Goal: Task Accomplishment & Management: Use online tool/utility

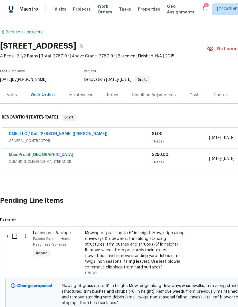
click at [139, 9] on span "Properties" at bounding box center [149, 9] width 22 height 6
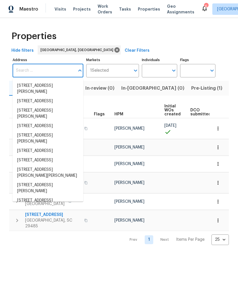
click at [226, 93] on button "Listed (13)" at bounding box center [241, 88] width 30 height 15
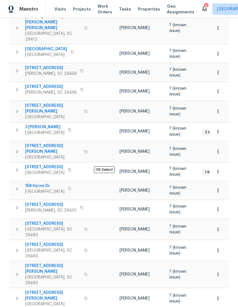
scroll to position [133, 0]
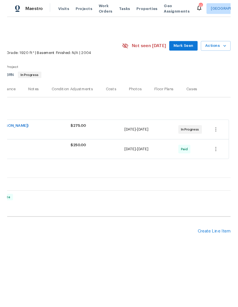
scroll to position [0, 85]
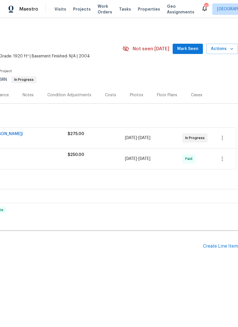
click at [219, 246] on div "Create Line Item" at bounding box center [220, 246] width 35 height 5
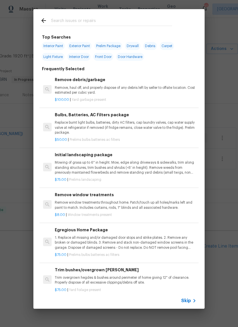
click at [120, 23] on input "text" at bounding box center [111, 21] width 121 height 9
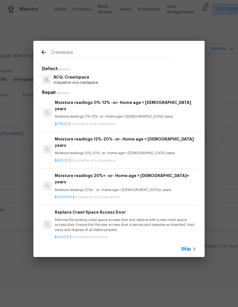
scroll to position [1, 0]
type input "C"
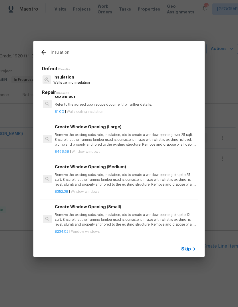
scroll to position [82, 0]
type input "I"
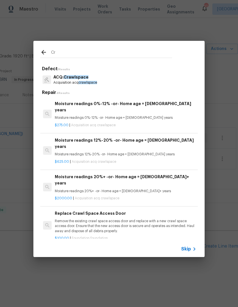
type input "C"
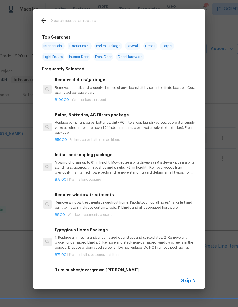
click at [120, 94] on p "Remove, haul off, and properly dispose of any debris left by seller to offsite …" at bounding box center [126, 90] width 142 height 10
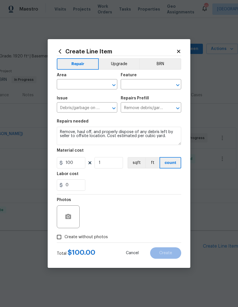
click at [85, 84] on input "text" at bounding box center [79, 85] width 45 height 9
click at [101, 97] on li "Crawl space" at bounding box center [87, 97] width 61 height 9
type input "Crawl space"
click at [180, 85] on icon "Open" at bounding box center [177, 85] width 7 height 7
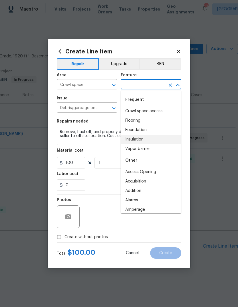
click at [143, 143] on li "Insulation" at bounding box center [151, 139] width 61 height 9
type input "Insulation"
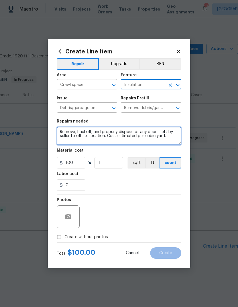
click at [126, 134] on textarea "Remove, haul off, and properly dispose of any debris left by seller to offsite …" at bounding box center [119, 136] width 124 height 18
click at [125, 134] on textarea "Remove, haul off, and properly dispose of any debris left by seller to offsite …" at bounding box center [119, 136] width 124 height 18
click at [123, 134] on textarea "Remove, haul off, and properly dispose of any debris left by seller to offsite …" at bounding box center [119, 136] width 124 height 18
click at [115, 136] on textarea "Remove, haul off, and properly dispose of any debris left by seller to offsite …" at bounding box center [119, 136] width 124 height 18
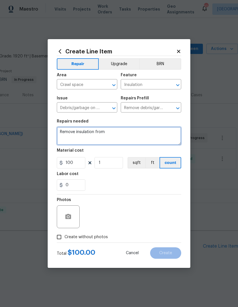
click at [76, 132] on textarea "Remove insulation from" at bounding box center [119, 136] width 124 height 18
click at [139, 135] on textarea "Remove all insulation from" at bounding box center [119, 136] width 124 height 18
type textarea "Remove all insulation from crawlspace."
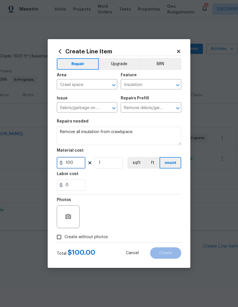
click at [79, 164] on input "100" at bounding box center [71, 162] width 29 height 11
type input "0"
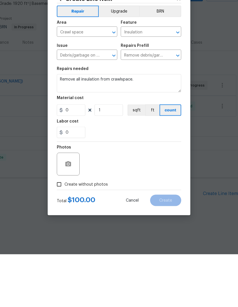
click at [61, 232] on input "Create without photos" at bounding box center [59, 237] width 11 height 11
checkbox input "true"
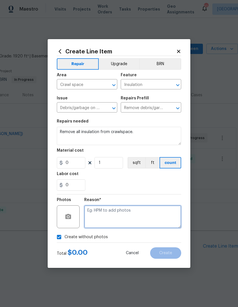
click at [130, 212] on textarea at bounding box center [132, 216] width 97 height 23
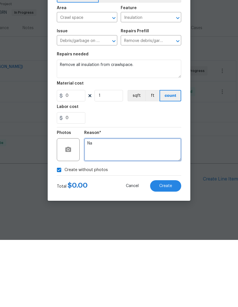
type textarea "Na"
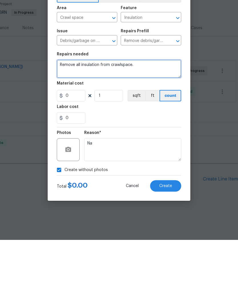
click at [158, 127] on textarea "Remove all insulation from crawlspace." at bounding box center [119, 136] width 124 height 18
type textarea "Remove all insulation from crawlspace. Bag and take off site"
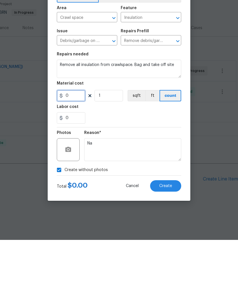
click at [79, 157] on input "0" at bounding box center [71, 162] width 29 height 11
click at [107, 243] on div "Total $ 0.00 Cancel Create" at bounding box center [119, 251] width 124 height 16
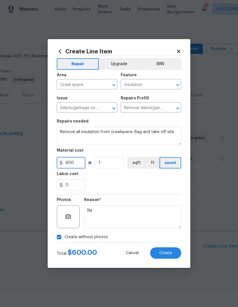
click at [77, 165] on input "600" at bounding box center [71, 162] width 29 height 11
type input "500"
click at [151, 182] on div "0" at bounding box center [119, 184] width 124 height 11
click at [168, 255] on span "Create" at bounding box center [165, 253] width 13 height 4
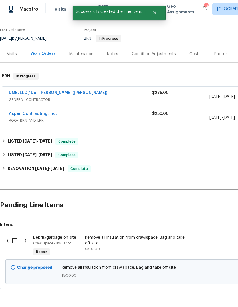
scroll to position [41, 0]
click at [12, 242] on input "checkbox" at bounding box center [17, 241] width 16 height 12
checkbox input "true"
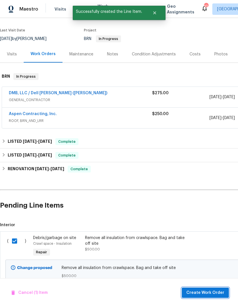
click at [212, 291] on span "Create Work Order" at bounding box center [205, 292] width 38 height 7
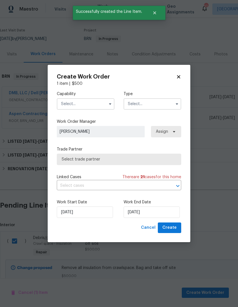
click at [101, 105] on input "text" at bounding box center [86, 103] width 58 height 11
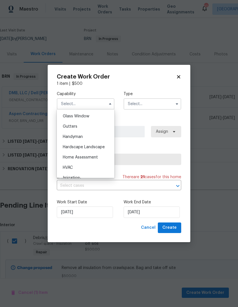
scroll to position [296, 0]
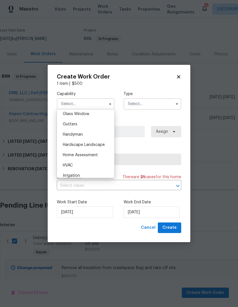
click at [95, 134] on div "Handyman" at bounding box center [85, 134] width 55 height 10
type input "Handyman"
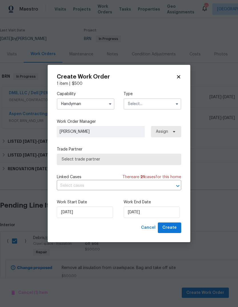
click at [166, 104] on input "text" at bounding box center [153, 103] width 58 height 11
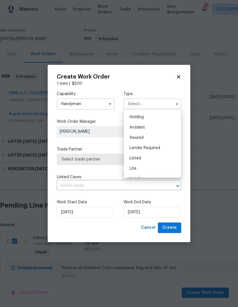
scroll to position [25, 0]
click at [160, 151] on div "Listed" at bounding box center [152, 152] width 55 height 10
type input "Listed"
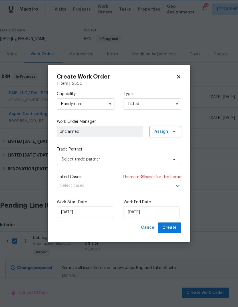
scroll to position [0, 0]
click at [175, 133] on icon at bounding box center [174, 131] width 5 height 5
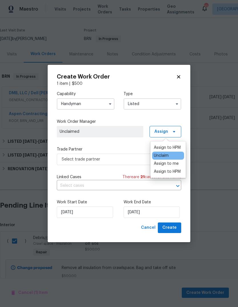
click at [175, 164] on div "Assign to me" at bounding box center [166, 164] width 25 height 6
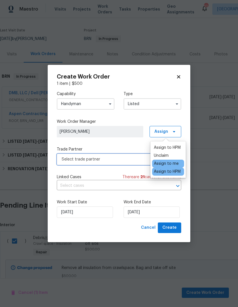
click at [120, 159] on span "Select trade partner" at bounding box center [115, 159] width 107 height 6
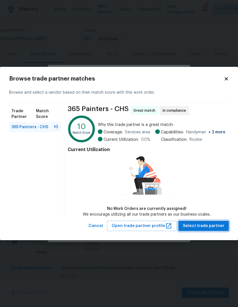
click at [215, 228] on span "Select trade partner" at bounding box center [203, 225] width 41 height 7
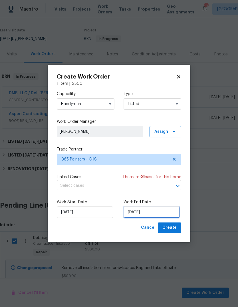
click at [160, 211] on input "[DATE]" at bounding box center [152, 211] width 56 height 11
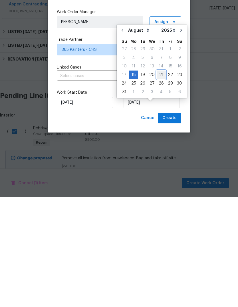
click at [157, 180] on div "21" at bounding box center [161, 184] width 9 height 8
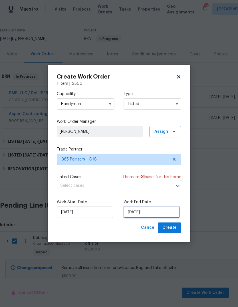
click at [147, 217] on input "[DATE]" at bounding box center [152, 211] width 56 height 11
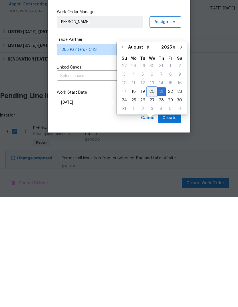
click at [154, 197] on div "20" at bounding box center [151, 201] width 9 height 8
type input "[DATE]"
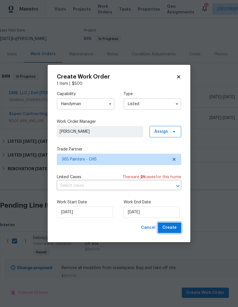
click at [176, 229] on span "Create" at bounding box center [169, 227] width 14 height 7
checkbox input "false"
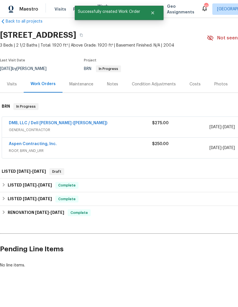
scroll to position [0, 0]
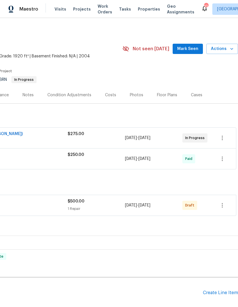
scroll to position [0, 85]
click at [224, 206] on icon "button" at bounding box center [222, 205] width 7 height 7
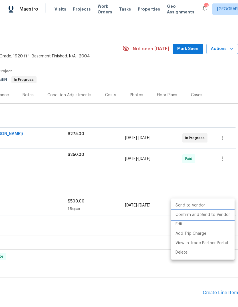
click at [214, 212] on li "Confirm and Send to Vendor" at bounding box center [203, 214] width 64 height 9
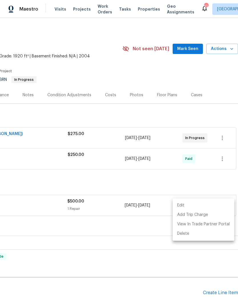
click at [150, 182] on div at bounding box center [119, 153] width 238 height 307
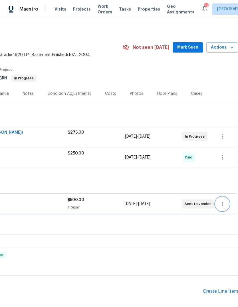
scroll to position [1, 85]
click at [192, 48] on span "Mark Seen" at bounding box center [187, 47] width 21 height 7
